Goal: Task Accomplishment & Management: Use online tool/utility

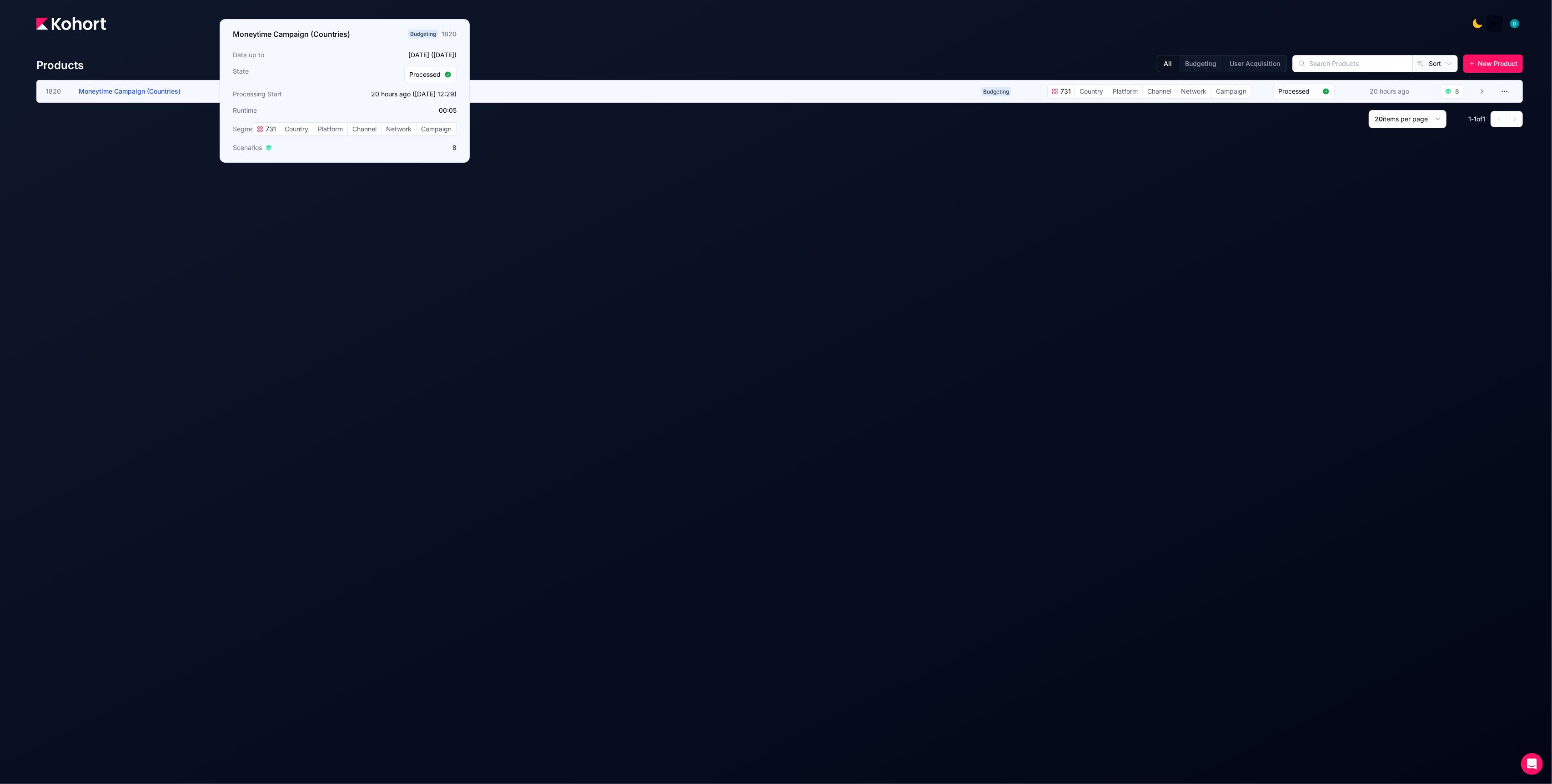
click at [158, 89] on span "Moneytime Campaign (Countries)" at bounding box center [130, 91] width 102 height 8
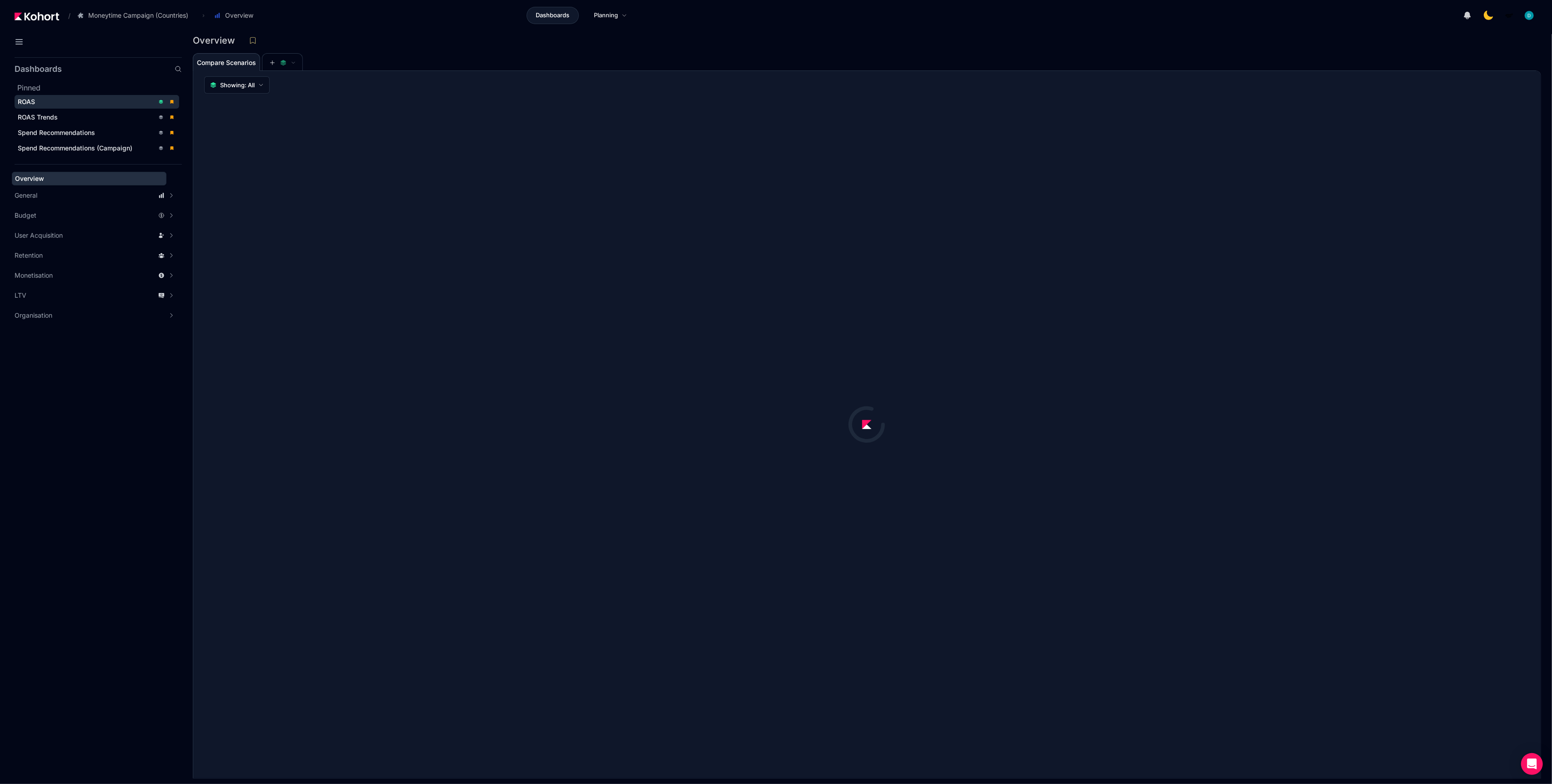
click at [39, 105] on div "ROAS" at bounding box center [86, 102] width 136 height 9
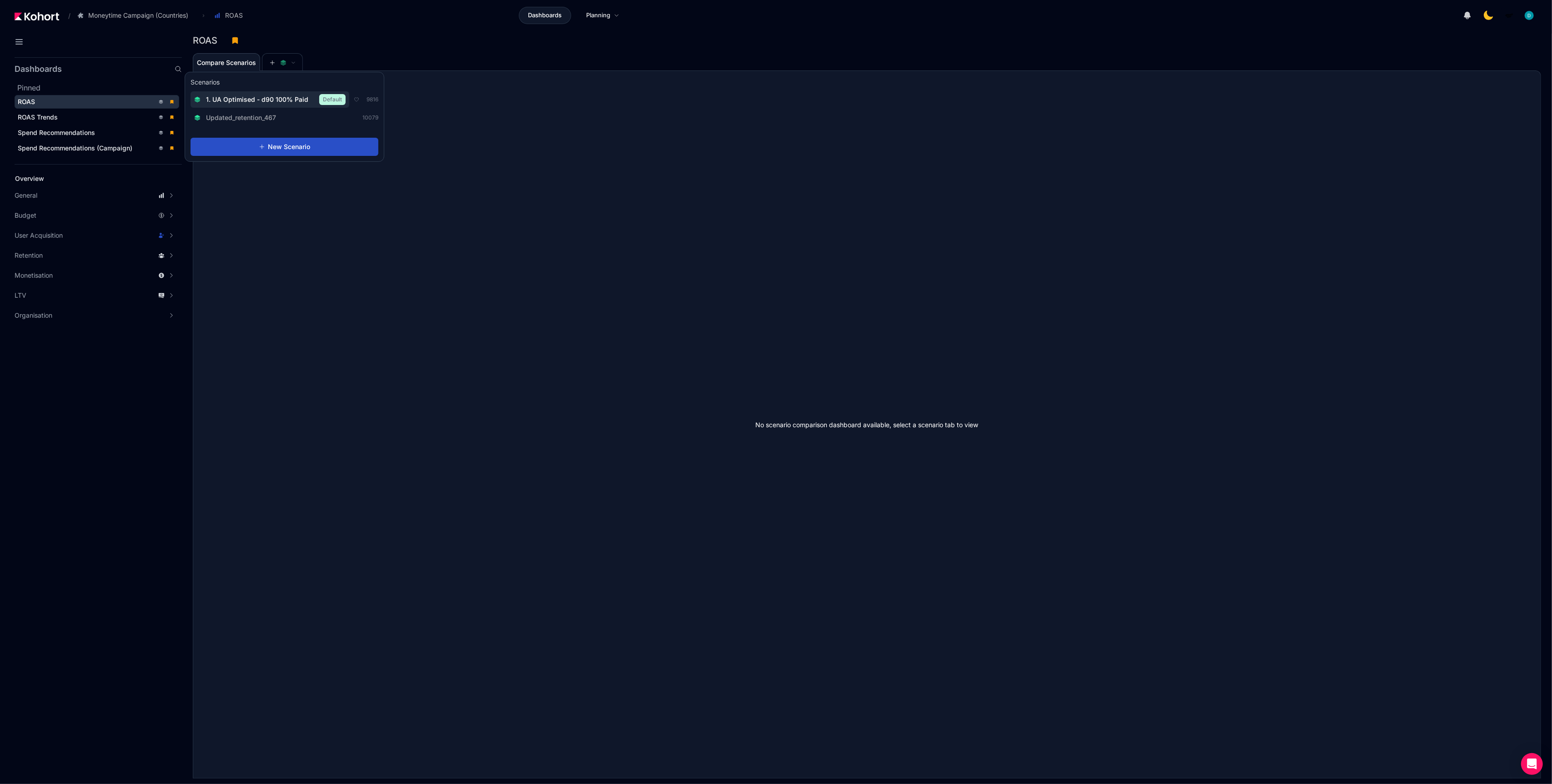
click at [277, 99] on span "1. UA Optimised - d90 100% Paid" at bounding box center [257, 99] width 102 height 9
